Goal: Find contact information: Find contact information

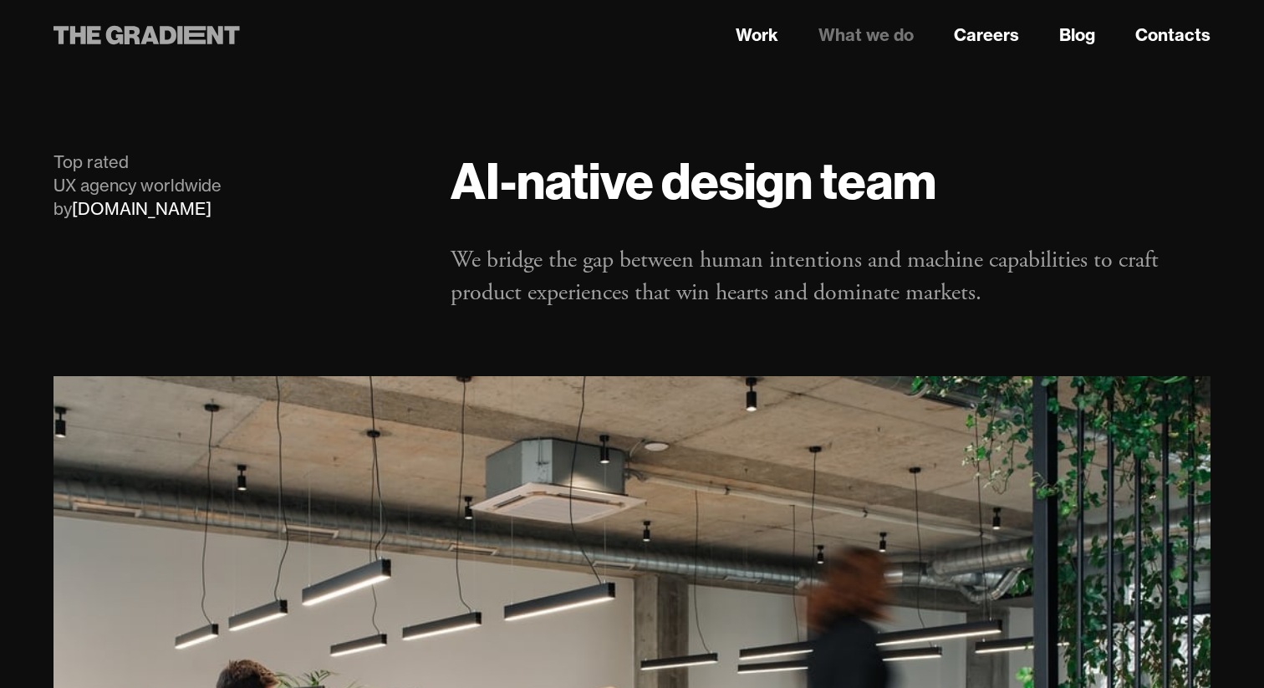
click at [151, 42] on icon at bounding box center [146, 35] width 186 height 30
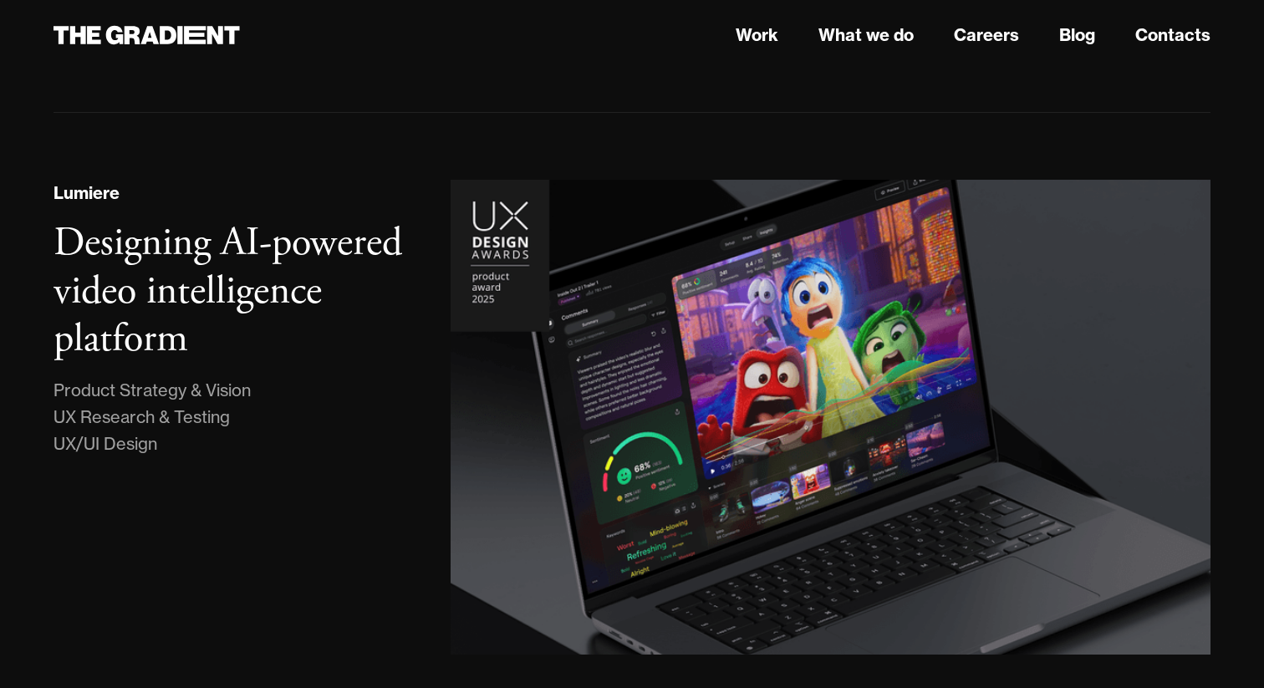
scroll to position [343, 0]
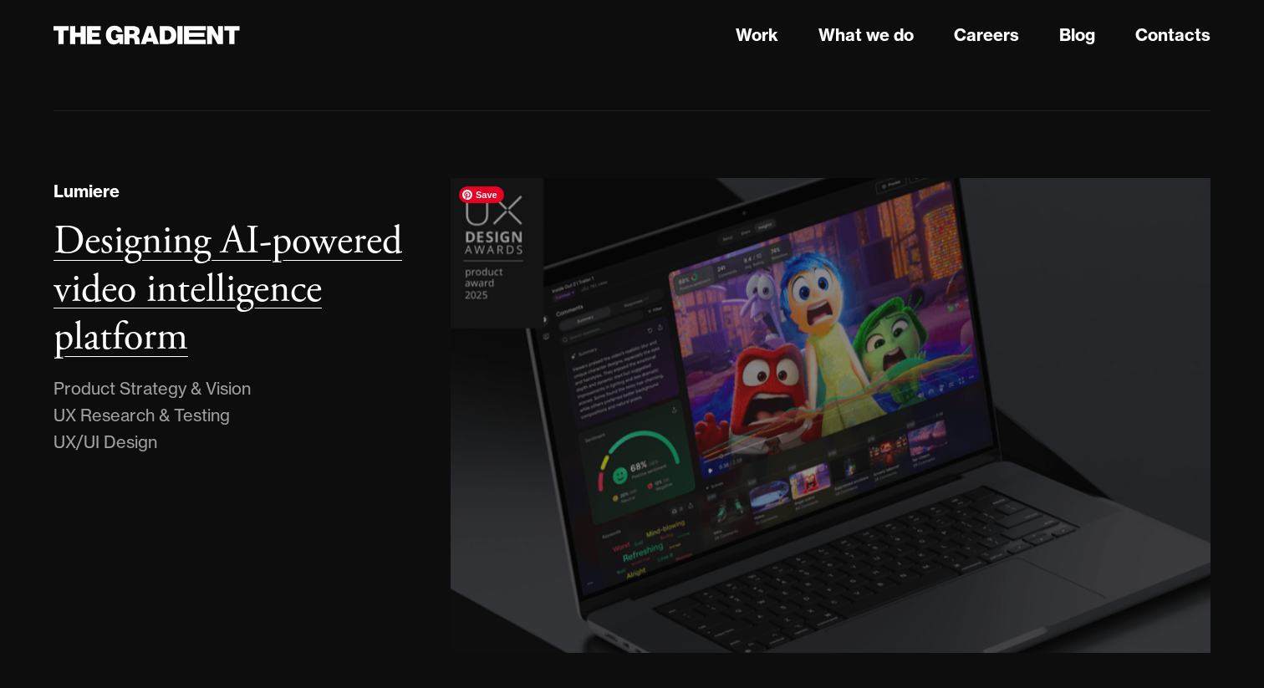
click at [915, 329] on img at bounding box center [831, 415] width 776 height 485
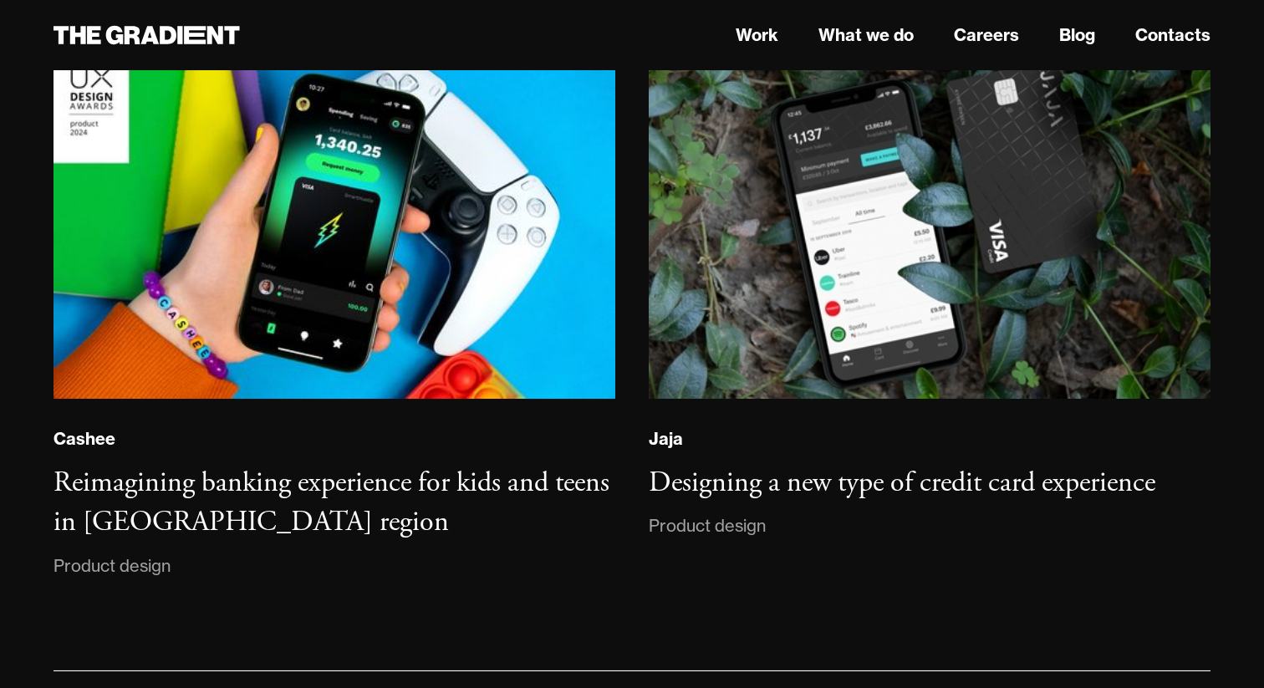
scroll to position [11663, 0]
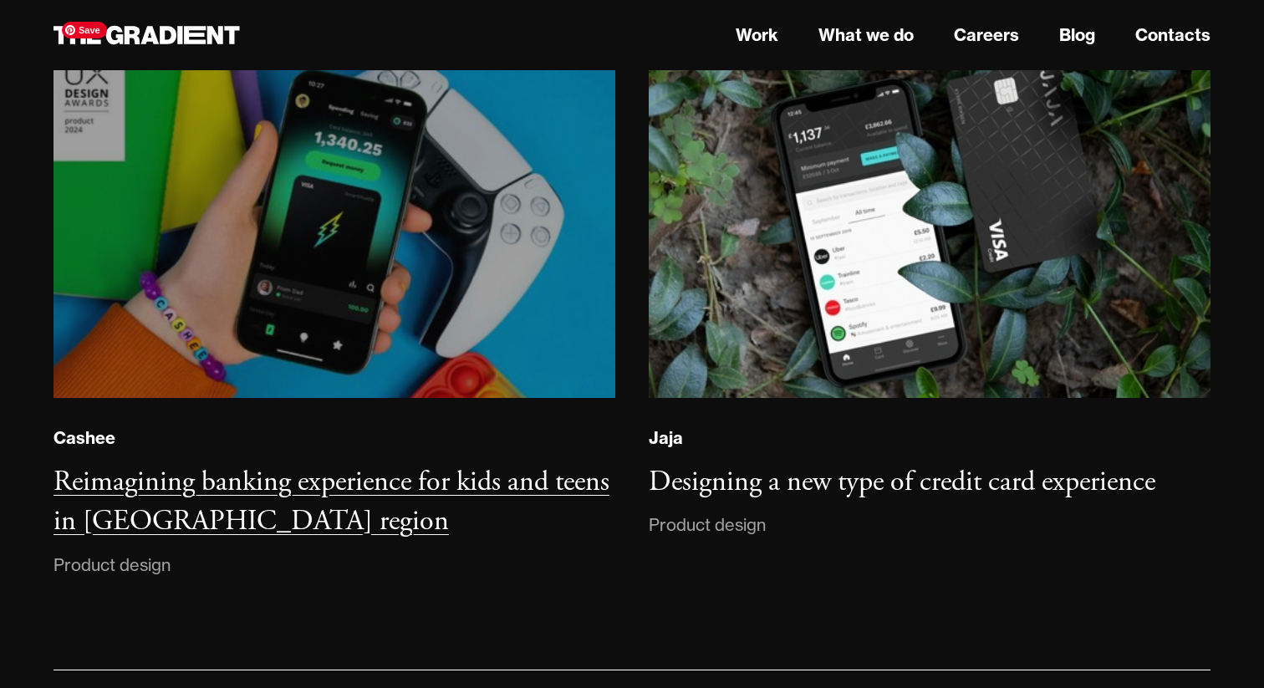
click at [485, 201] on img at bounding box center [334, 222] width 572 height 359
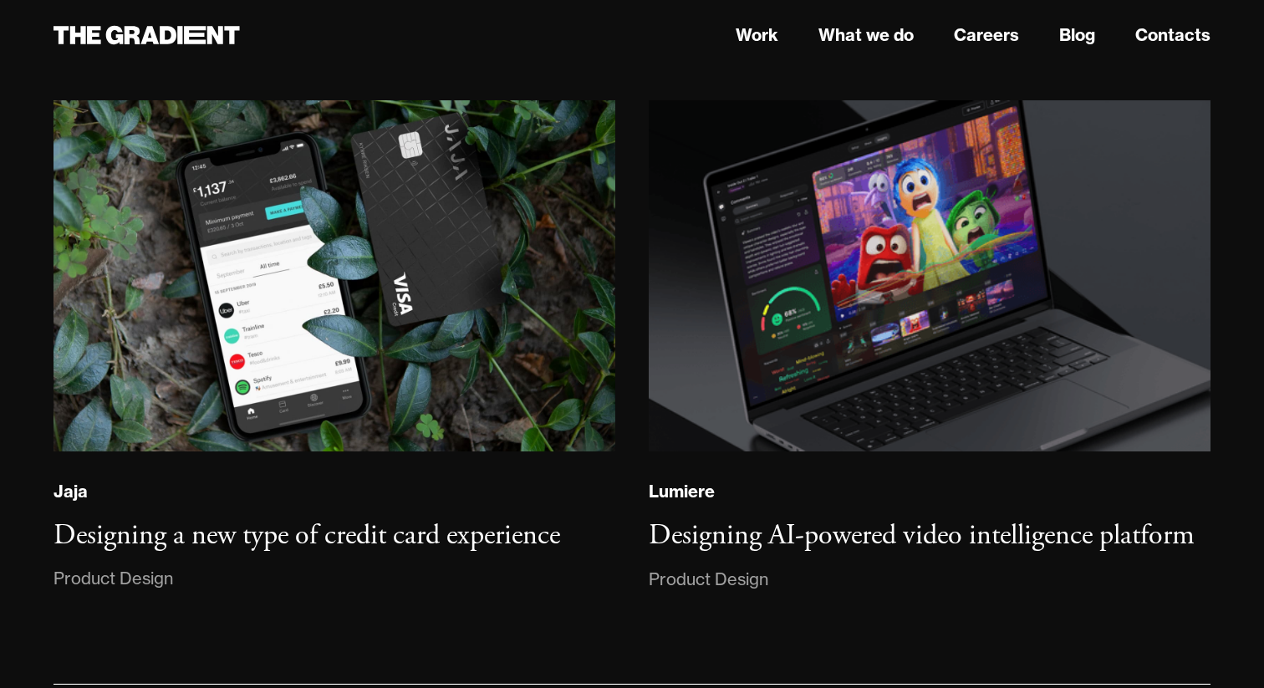
scroll to position [32672, 0]
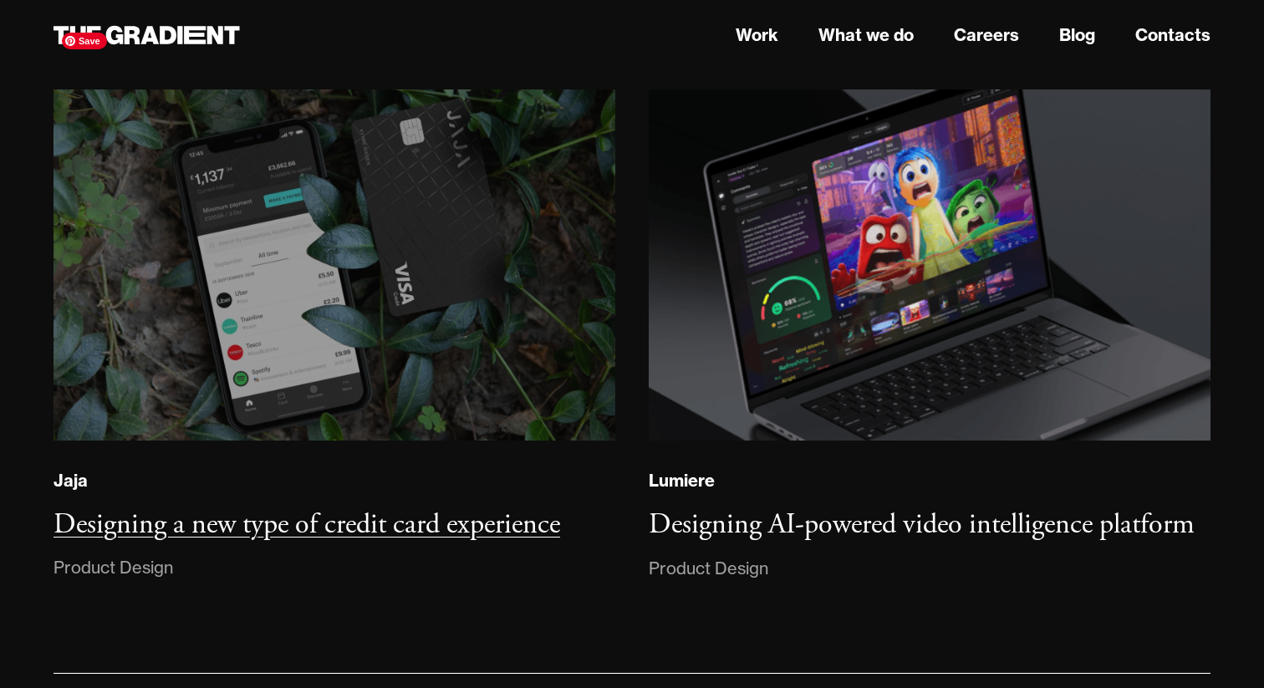
click at [446, 260] on img at bounding box center [334, 264] width 572 height 358
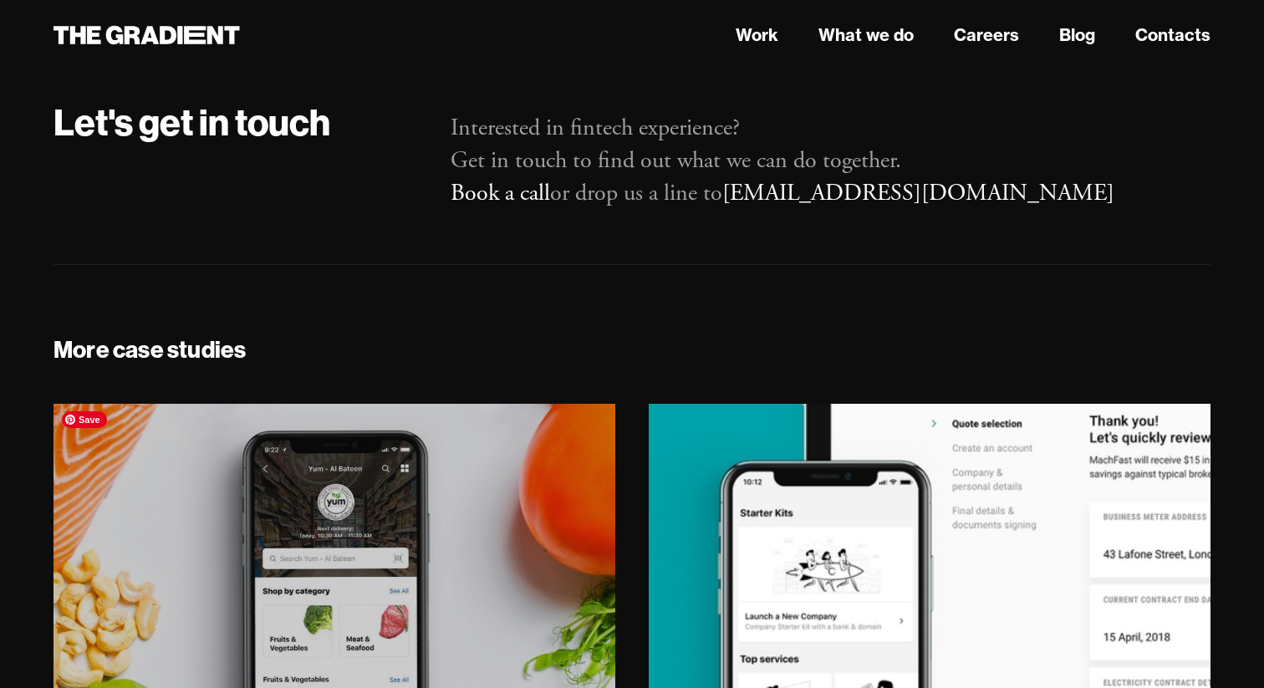
scroll to position [15800, 0]
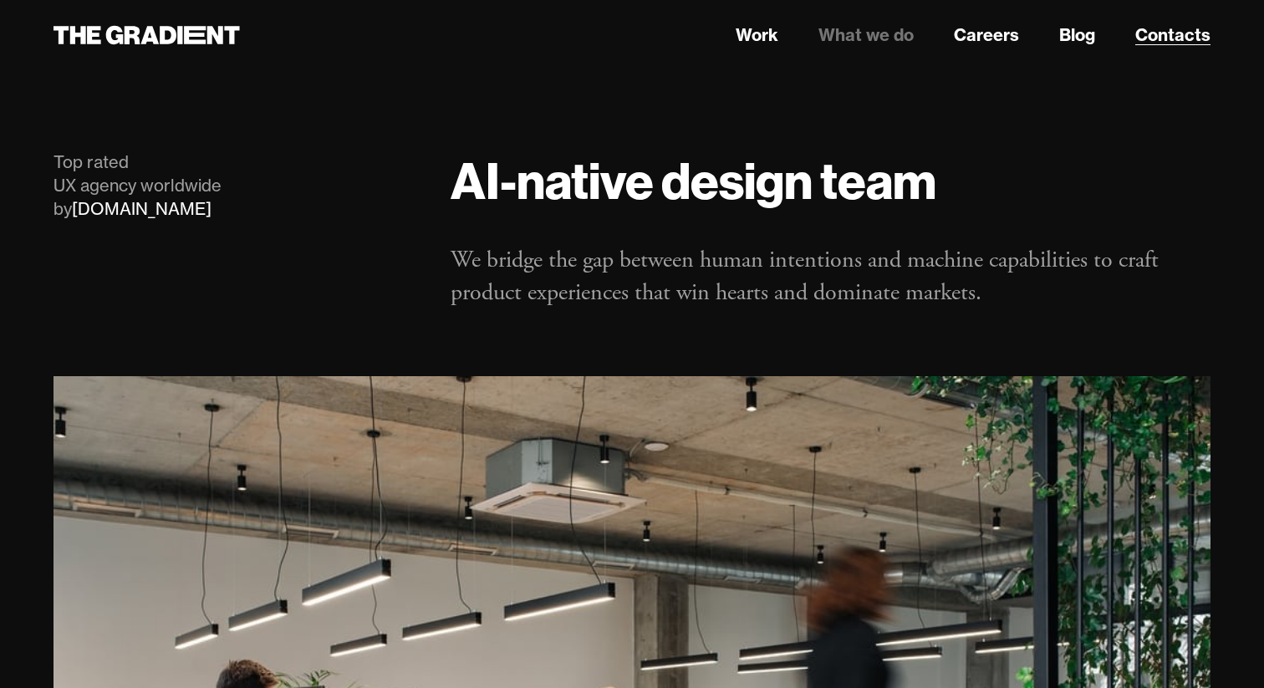
click at [1161, 40] on link "Contacts" at bounding box center [1172, 35] width 75 height 25
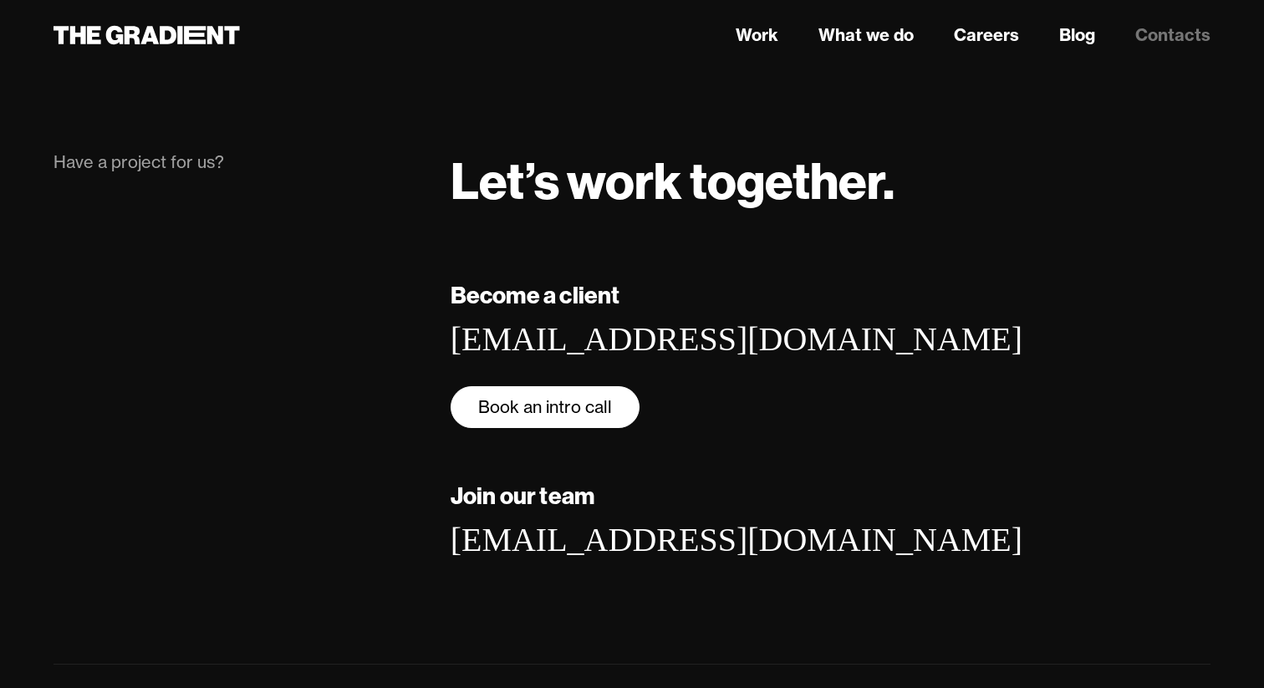
click at [617, 408] on link "Book an intro call" at bounding box center [544, 407] width 189 height 42
drag, startPoint x: 477, startPoint y: 409, endPoint x: 700, endPoint y: 4, distance: 461.9
